Goal: Information Seeking & Learning: Learn about a topic

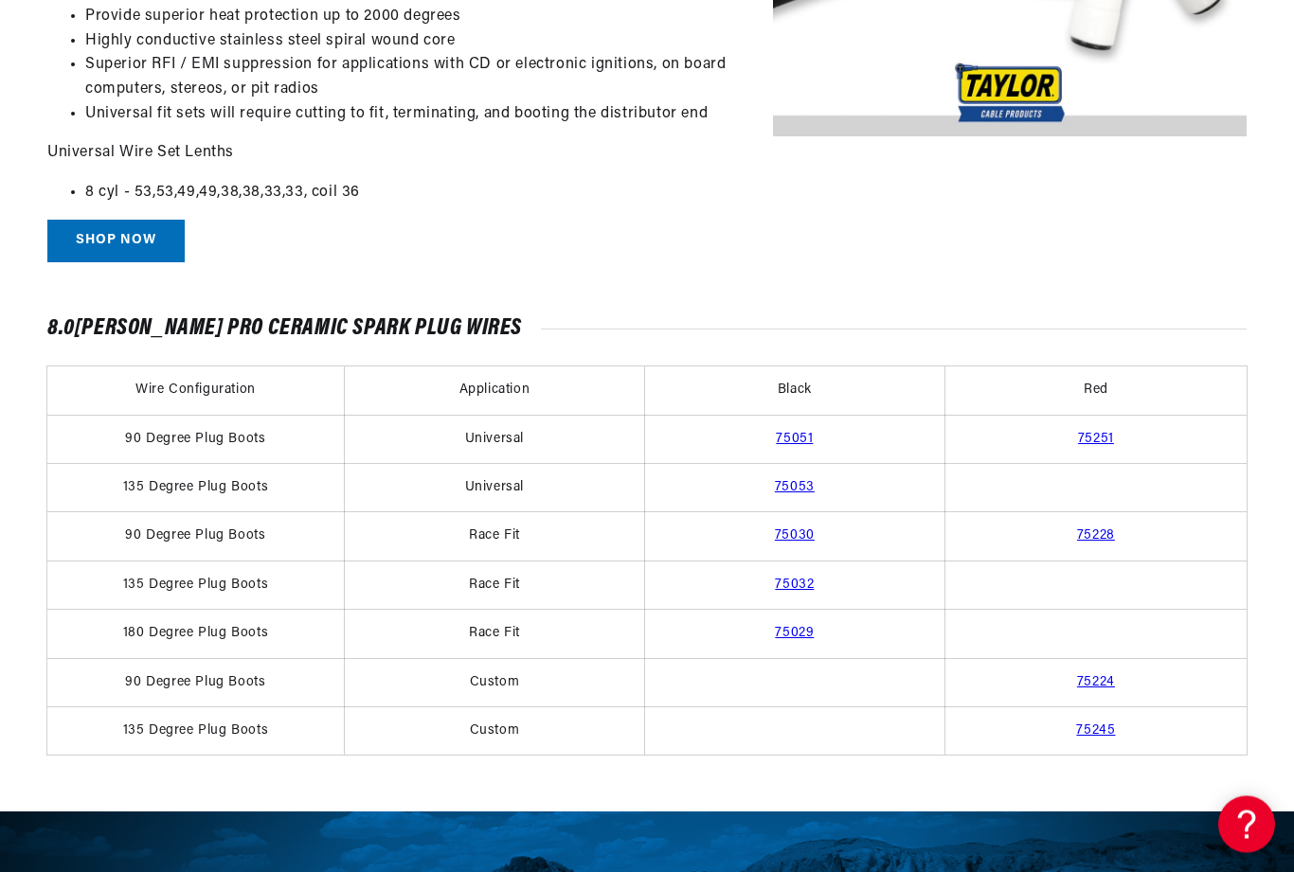
scroll to position [0, 426]
click at [811, 579] on link "75032" at bounding box center [794, 586] width 39 height 14
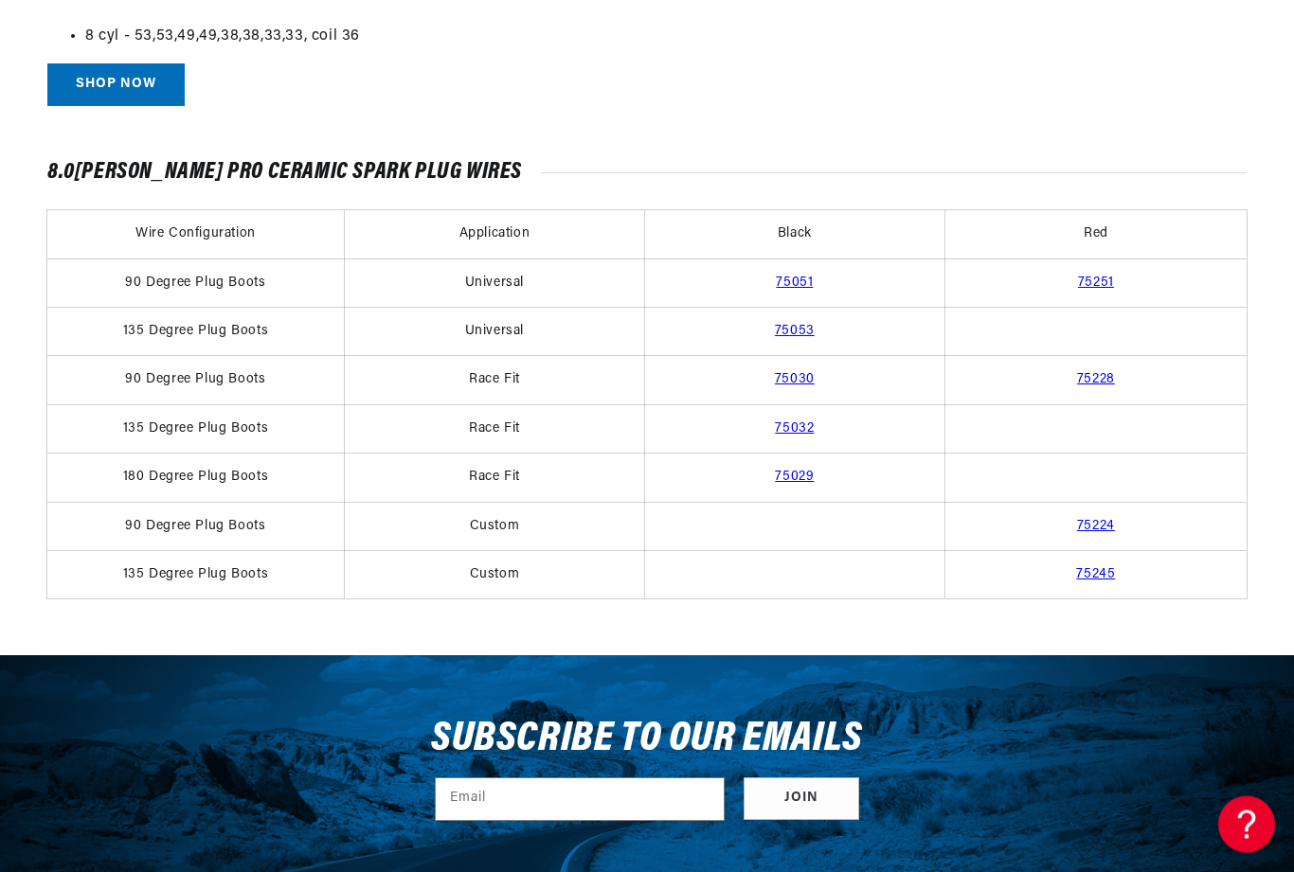
scroll to position [1215, 0]
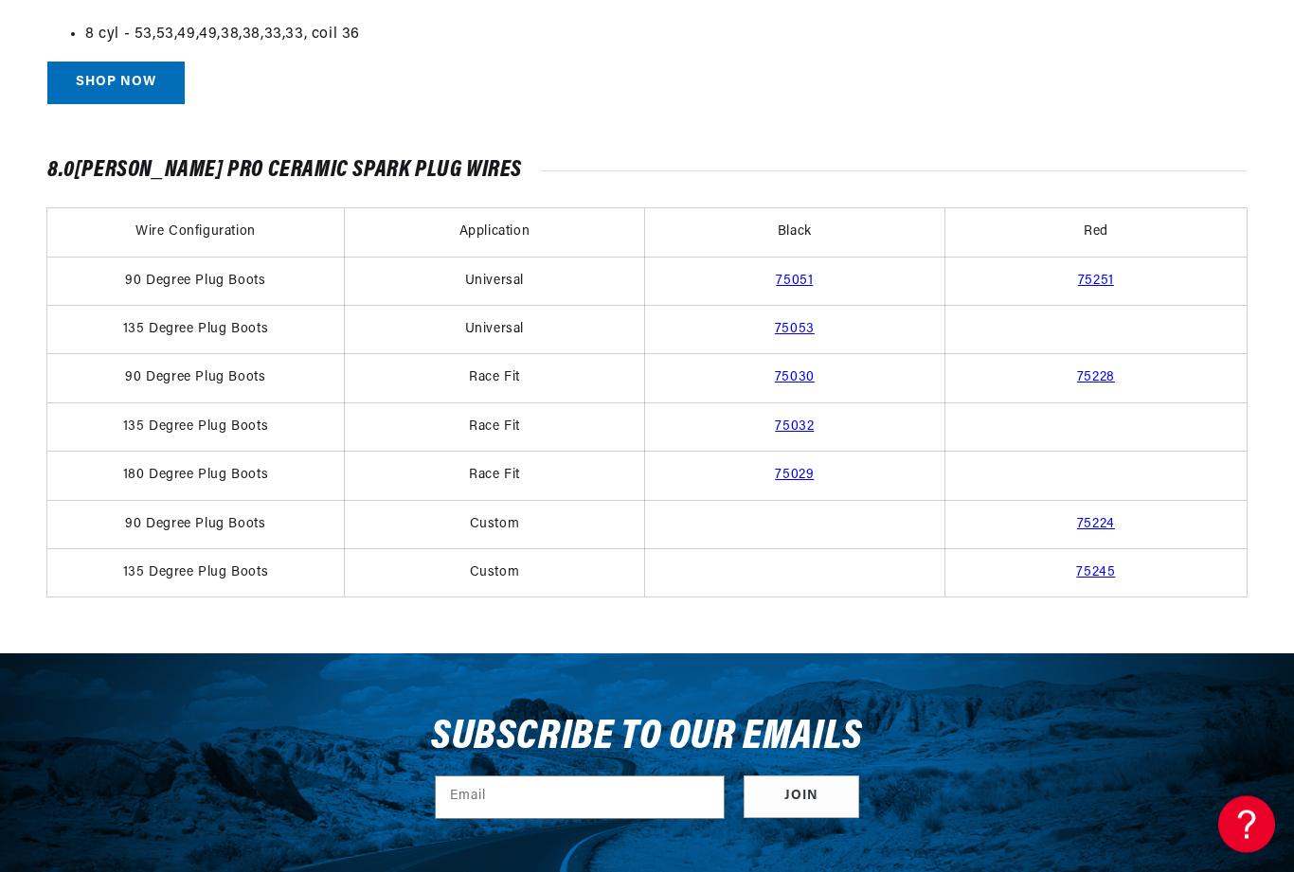
click at [253, 412] on td "135 Degree Plug Boots" at bounding box center [195, 428] width 296 height 48
click at [253, 422] on td "135 Degree Plug Boots" at bounding box center [195, 428] width 296 height 48
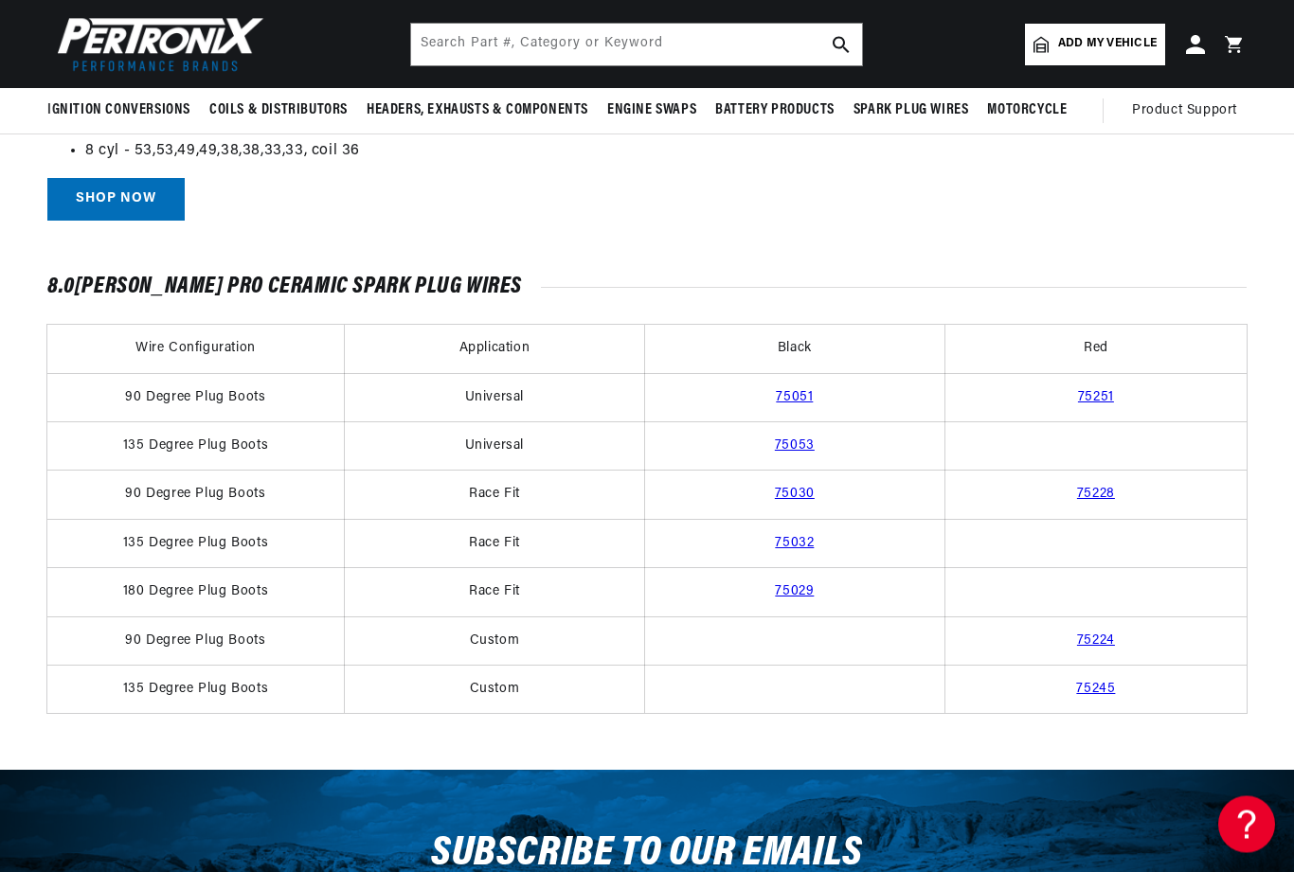
scroll to position [1086, 0]
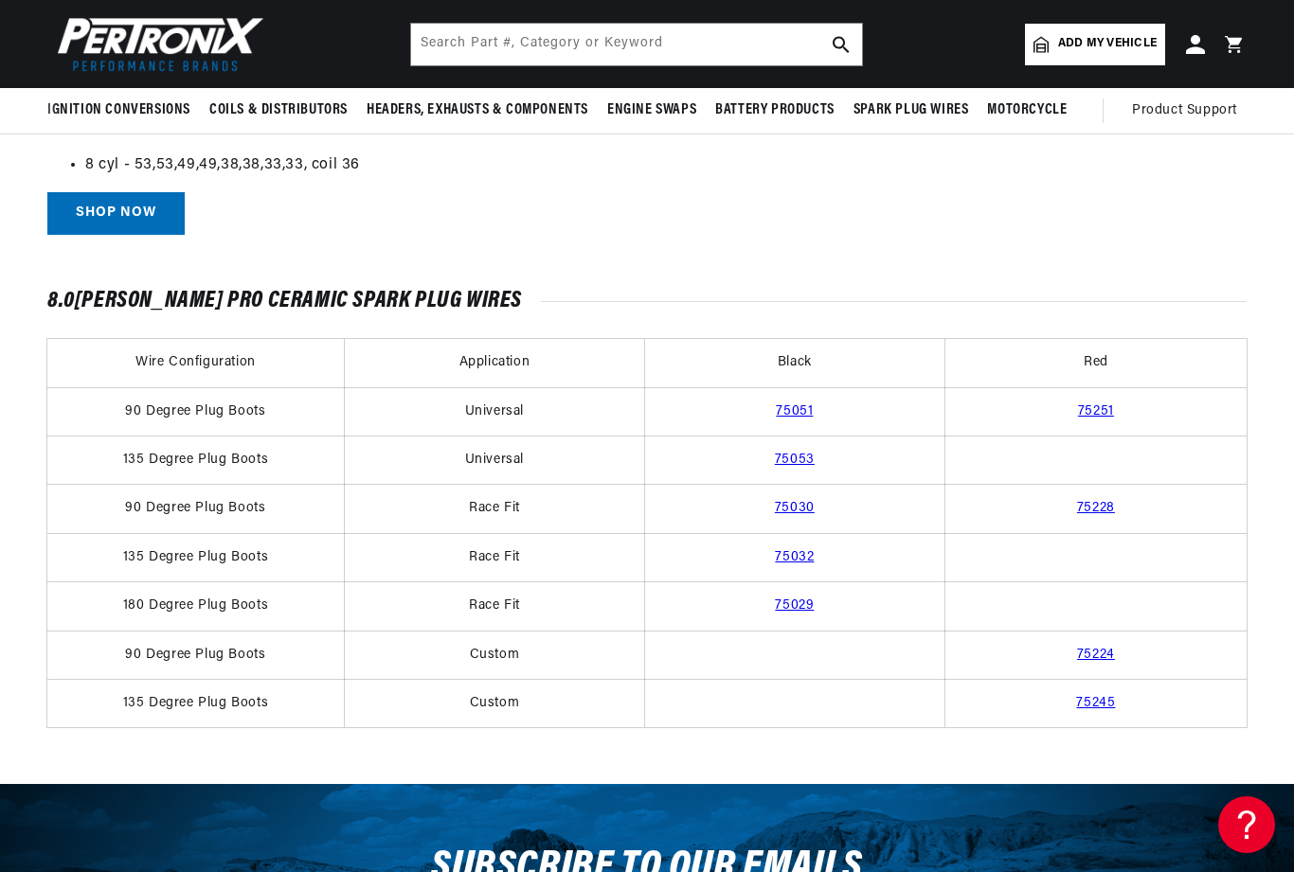
click at [809, 455] on link "75053" at bounding box center [795, 460] width 40 height 14
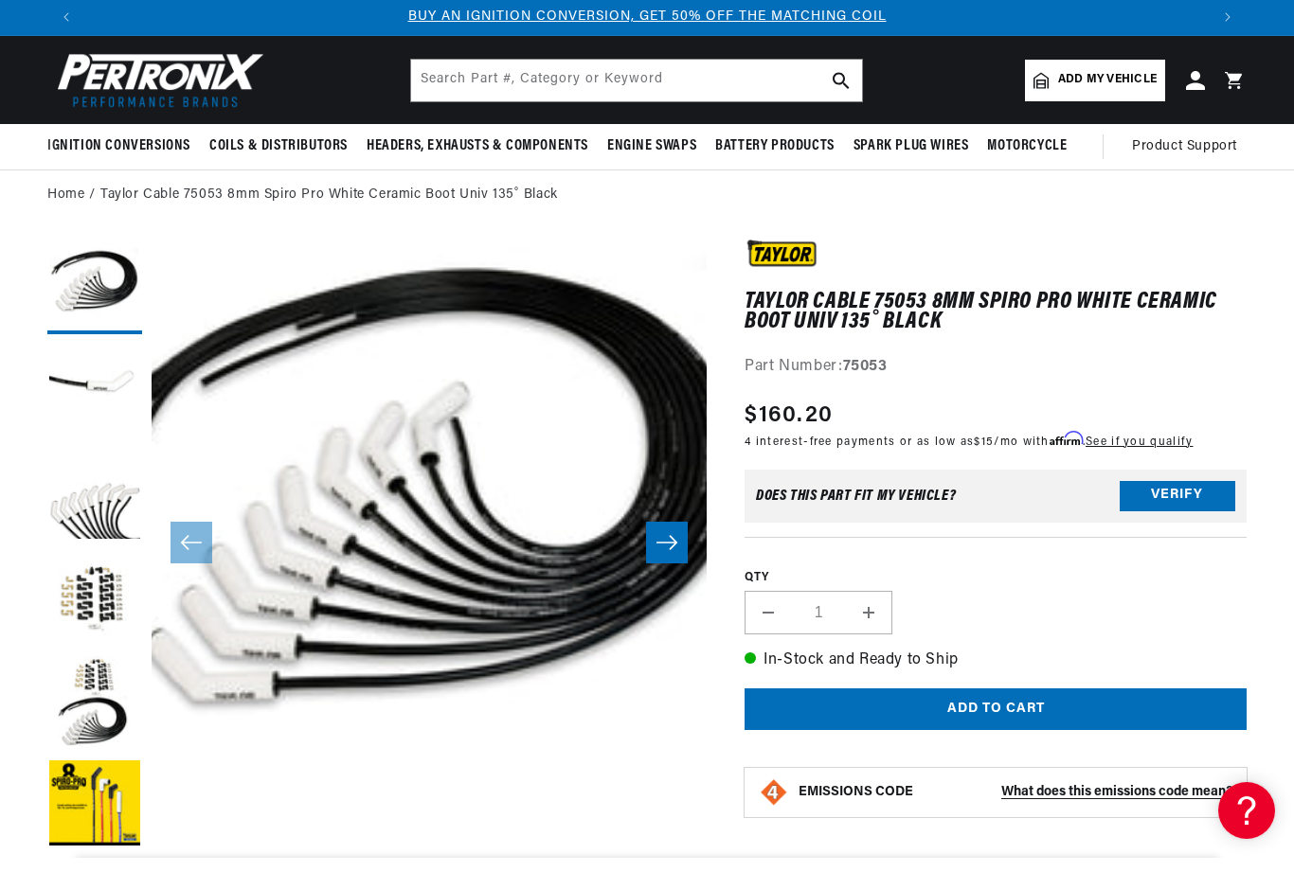
scroll to position [48, 0]
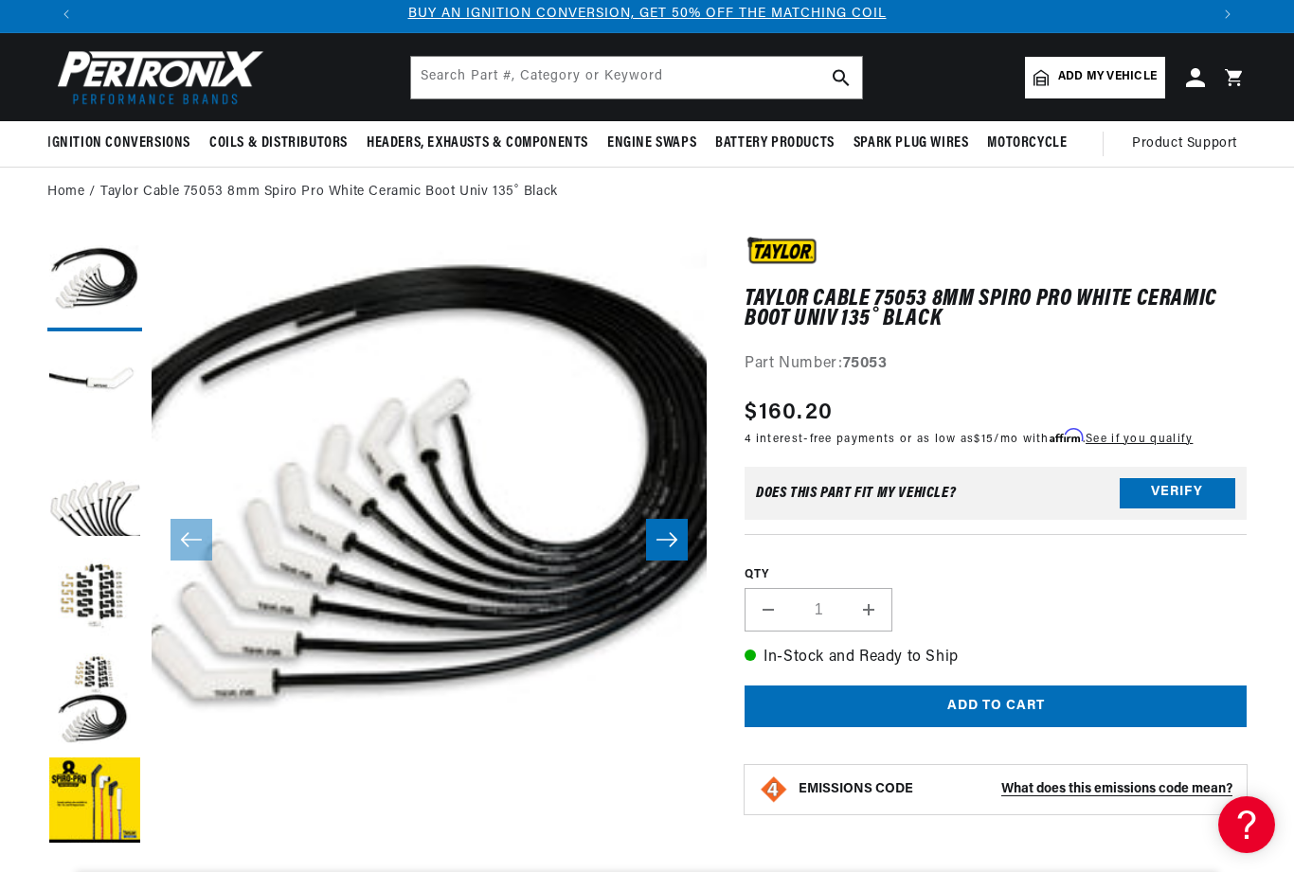
click at [667, 534] on icon "Slide right" at bounding box center [666, 539] width 23 height 19
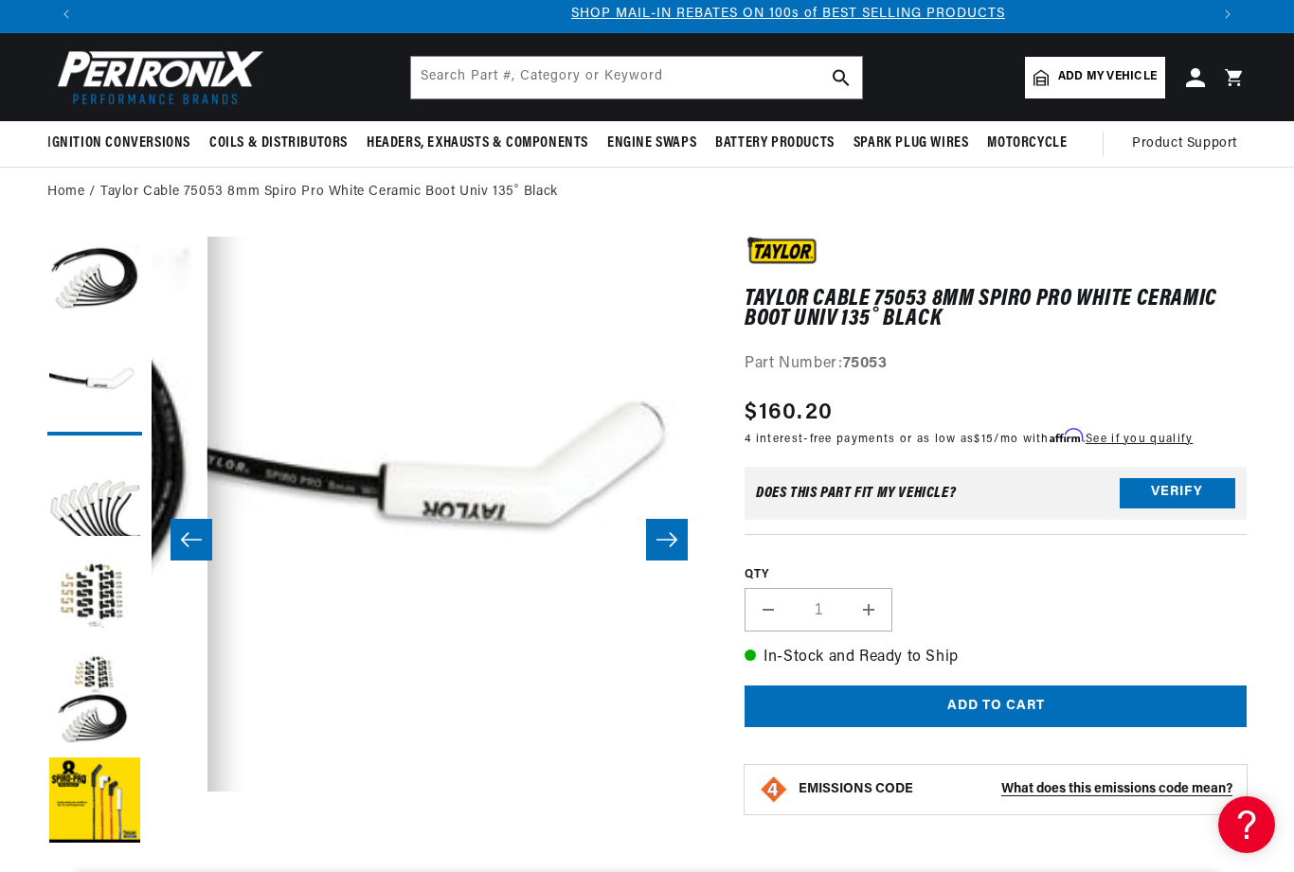
scroll to position [0, 1123]
click at [152, 792] on button "Open media 2 in modal" at bounding box center [152, 792] width 0 height 0
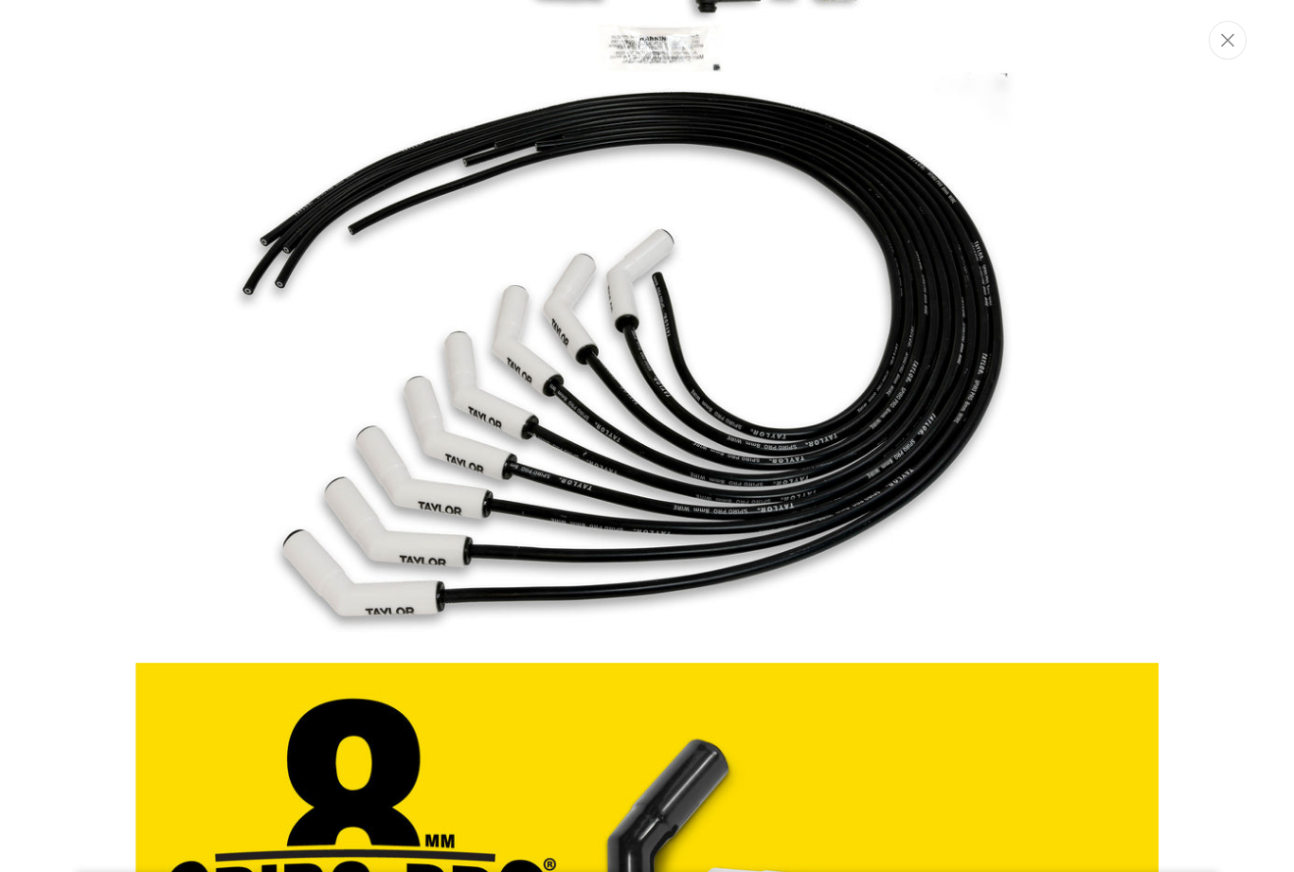
scroll to position [0, 2247]
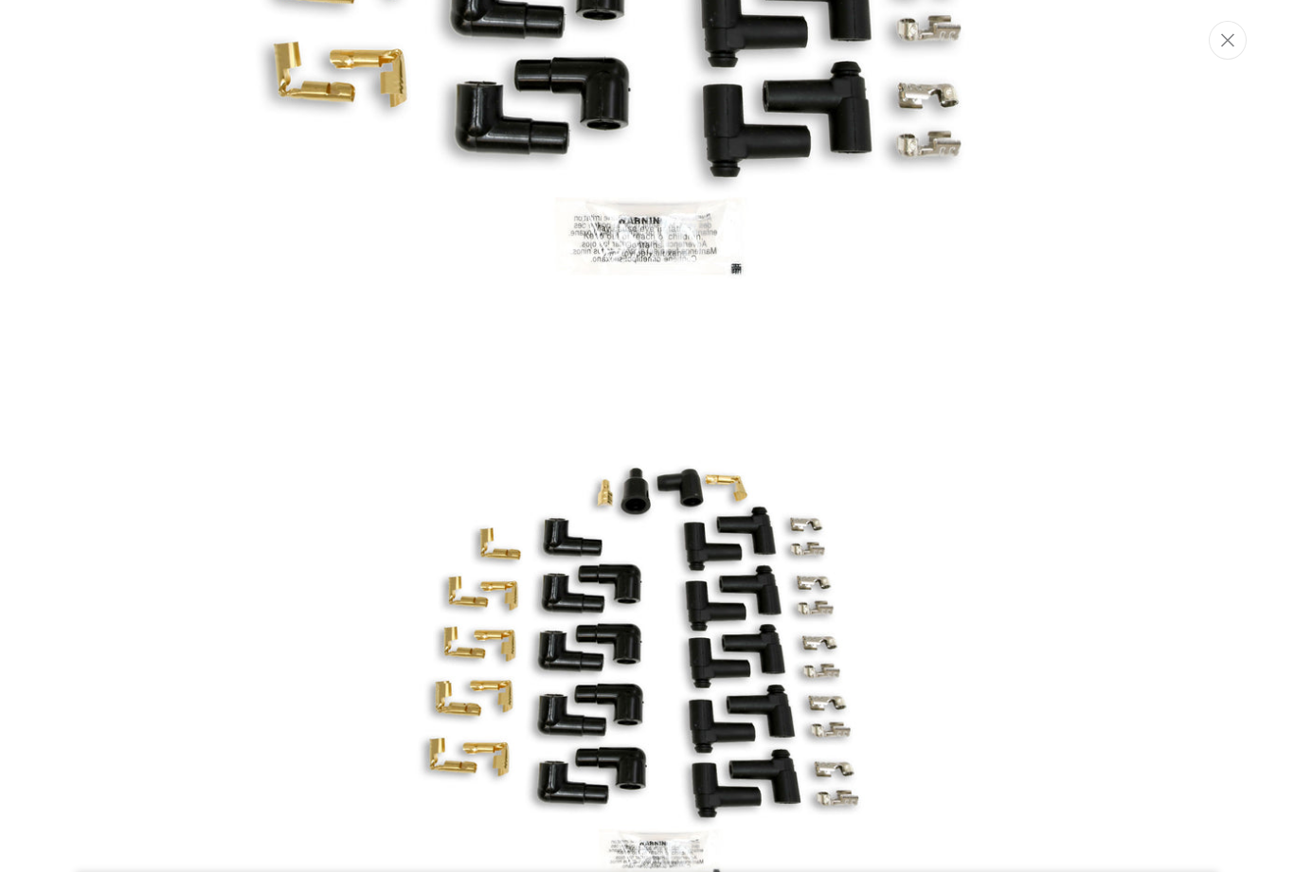
click at [1230, 35] on icon "Close" at bounding box center [1227, 40] width 13 height 14
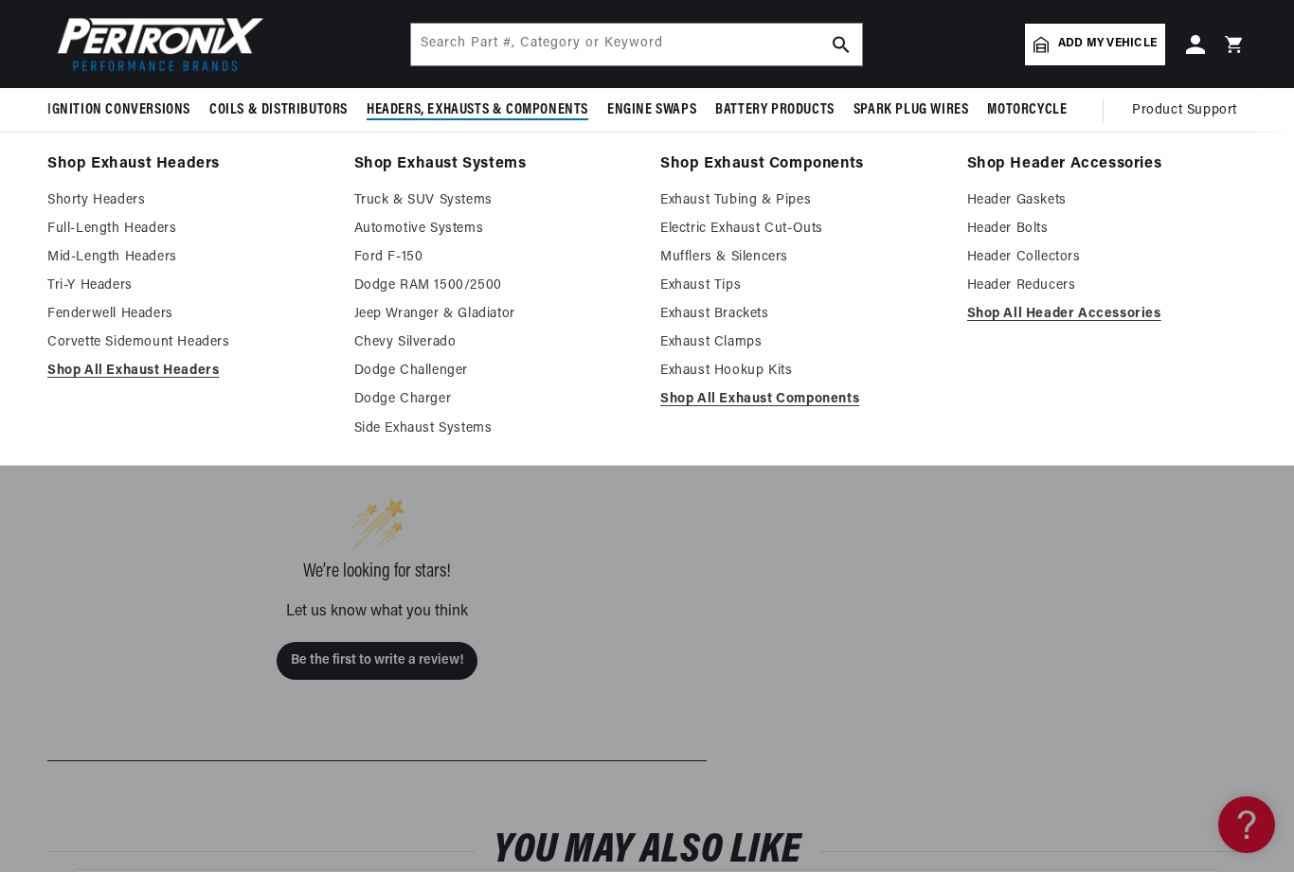
scroll to position [870, 0]
click at [1010, 224] on link "Header Bolts" at bounding box center [1107, 229] width 280 height 23
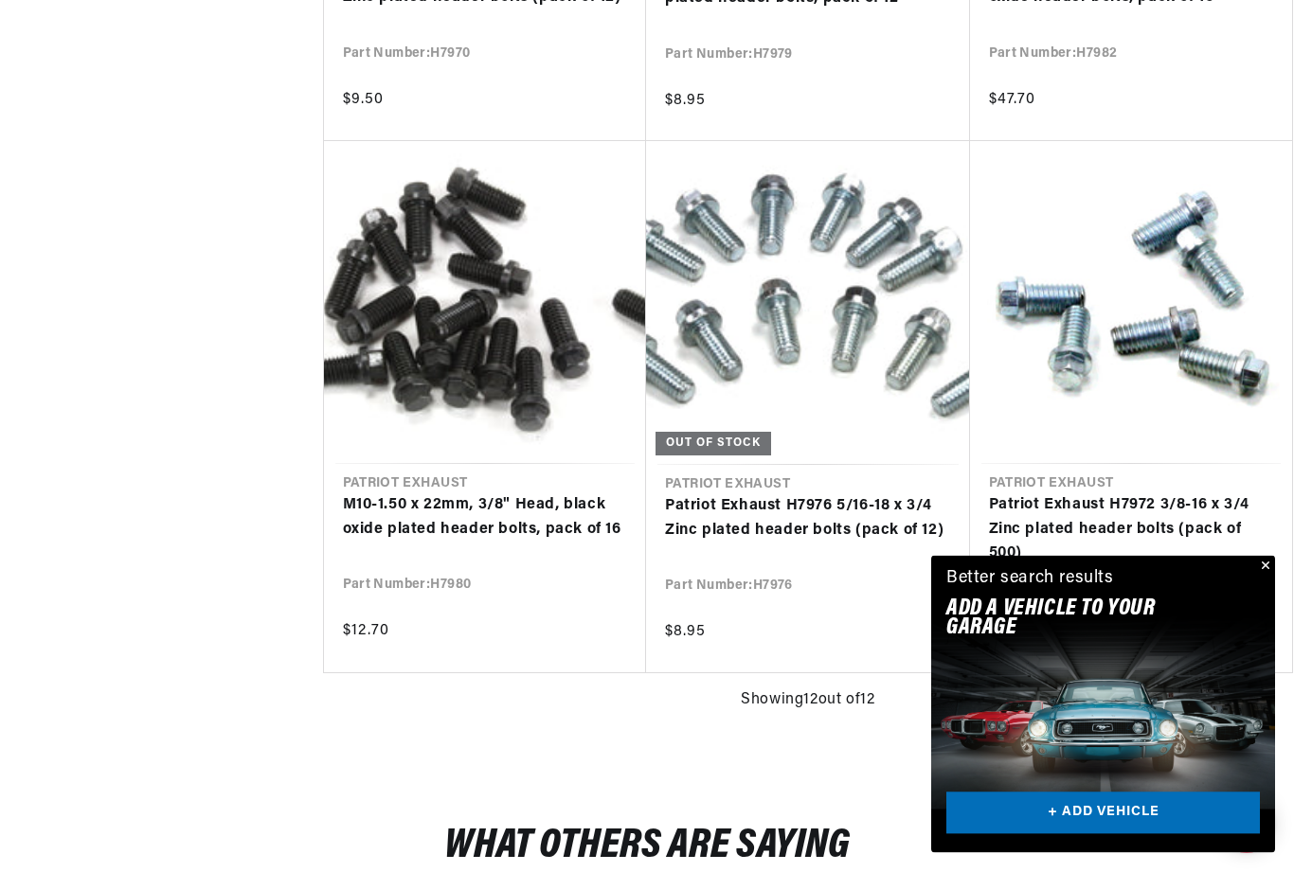
click at [1256, 579] on button "Close" at bounding box center [1263, 567] width 23 height 23
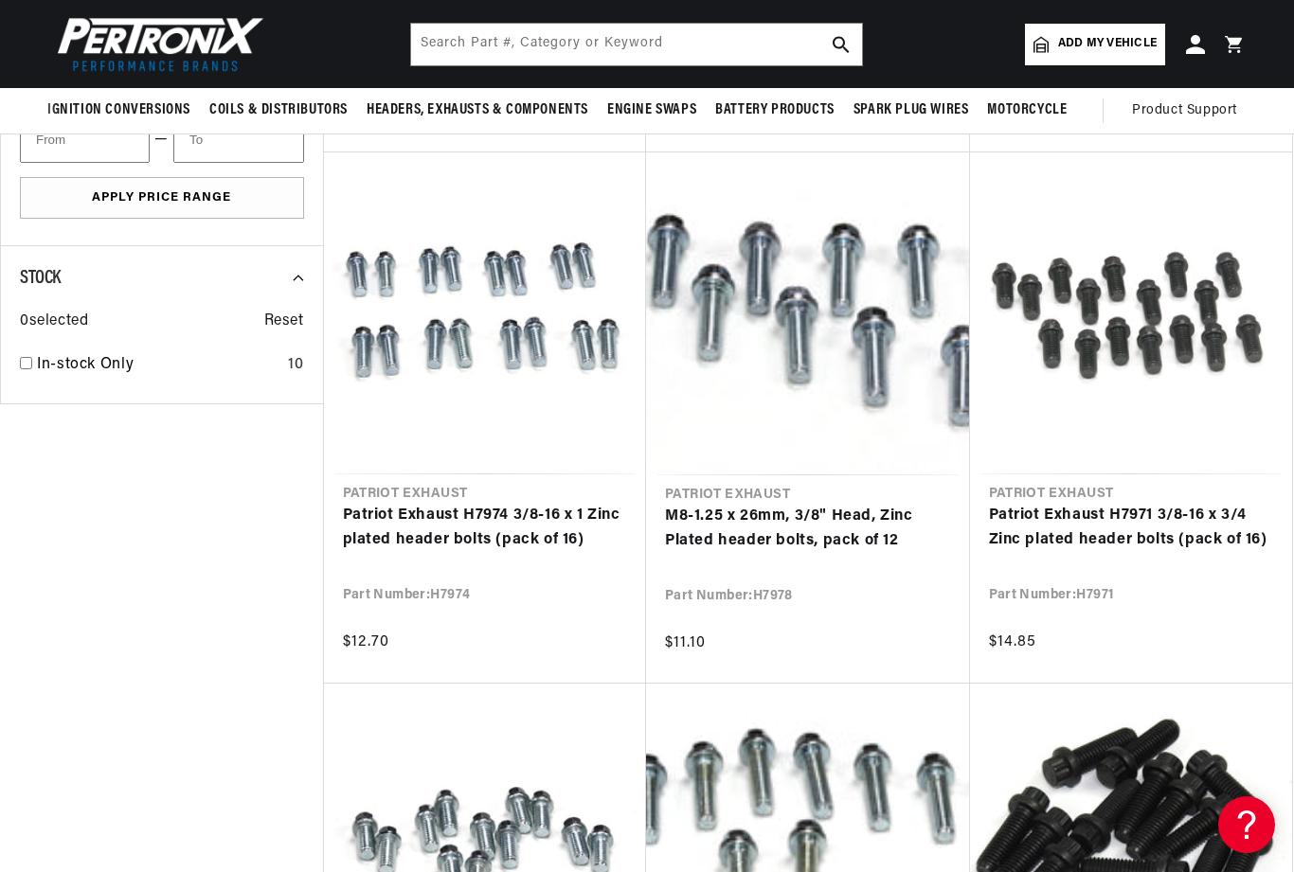
scroll to position [0, 2106]
